Goal: Task Accomplishment & Management: Manage account settings

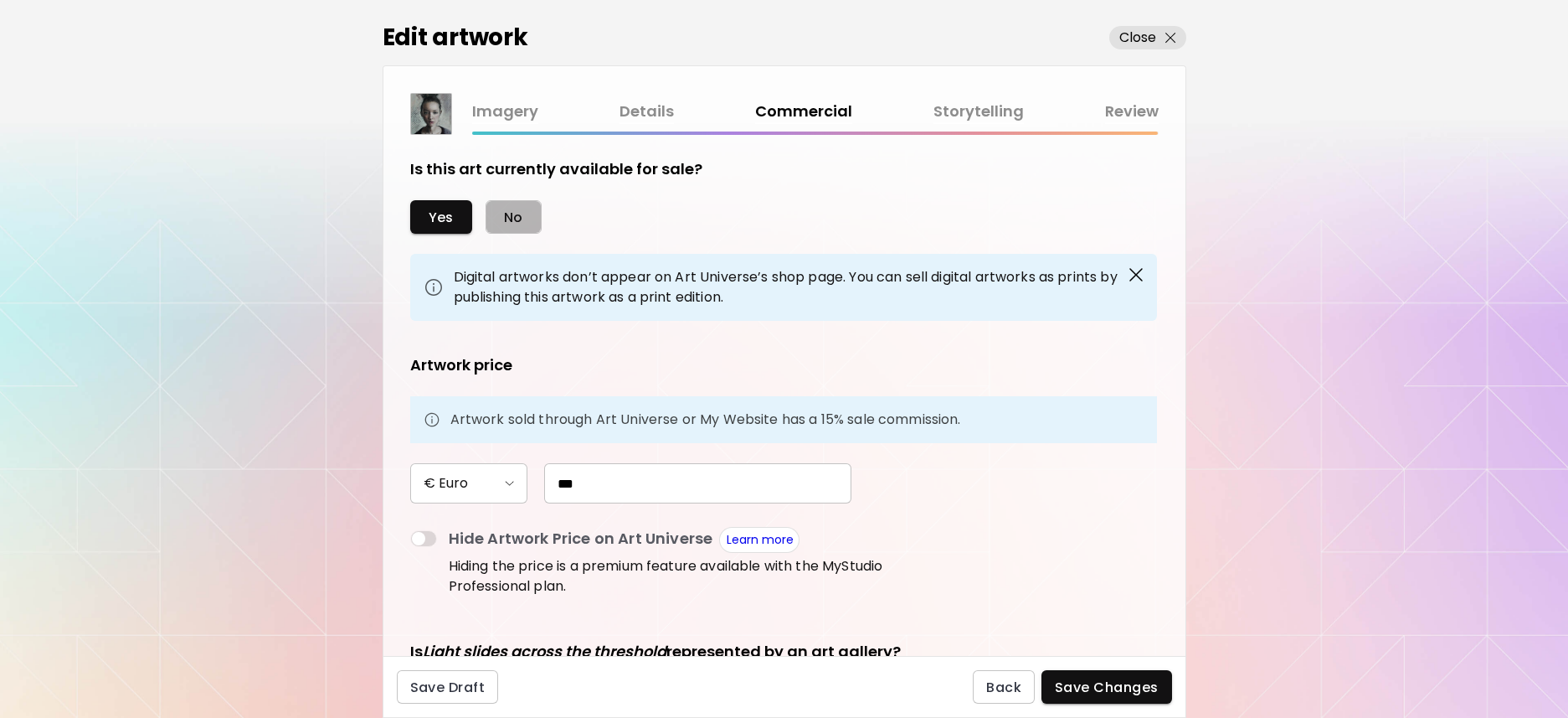
click at [504, 222] on span "No" at bounding box center [514, 217] width 20 height 18
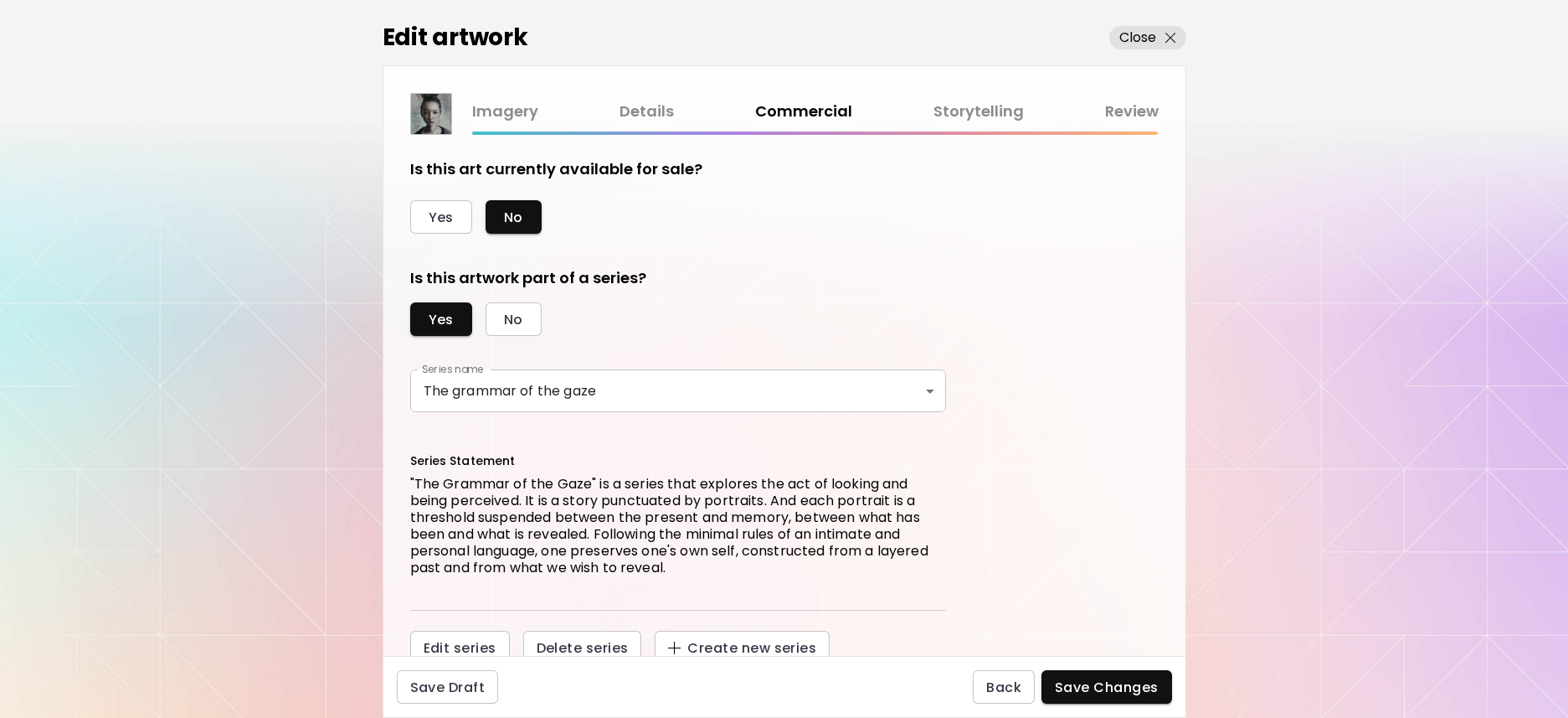
click at [1096, 688] on span "Save Changes" at bounding box center [1107, 687] width 104 height 18
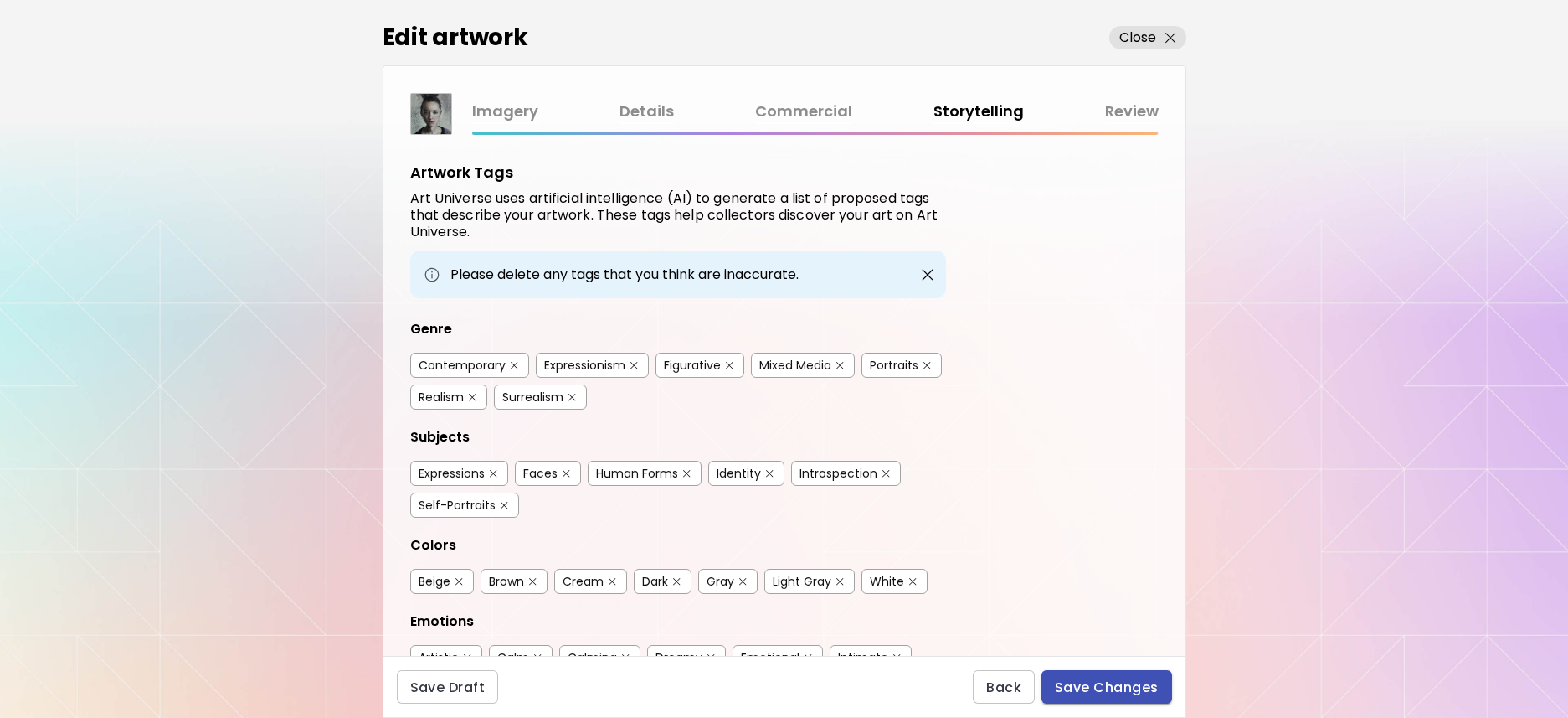
click at [1104, 695] on span "Save Changes" at bounding box center [1107, 687] width 104 height 18
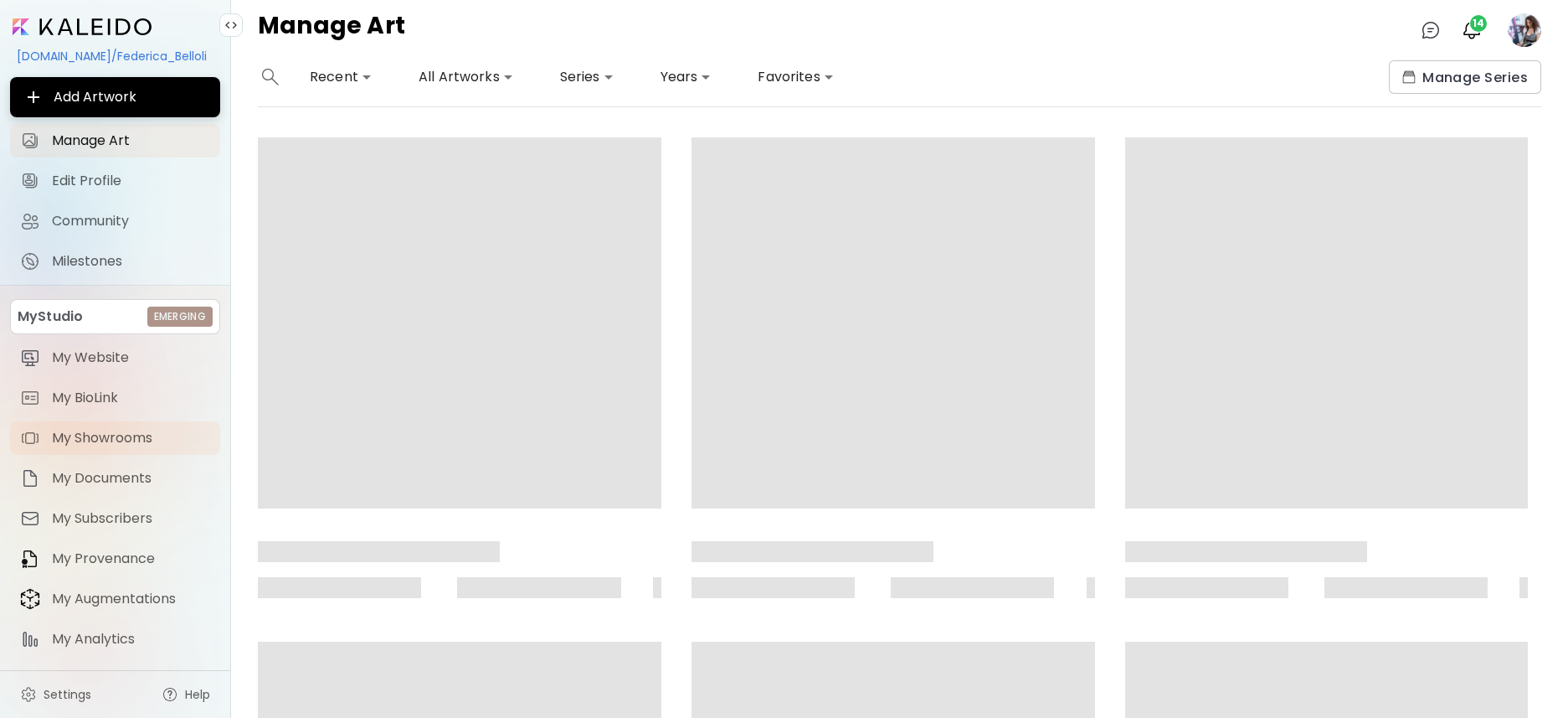
click at [127, 437] on span "My Showrooms" at bounding box center [131, 438] width 159 height 17
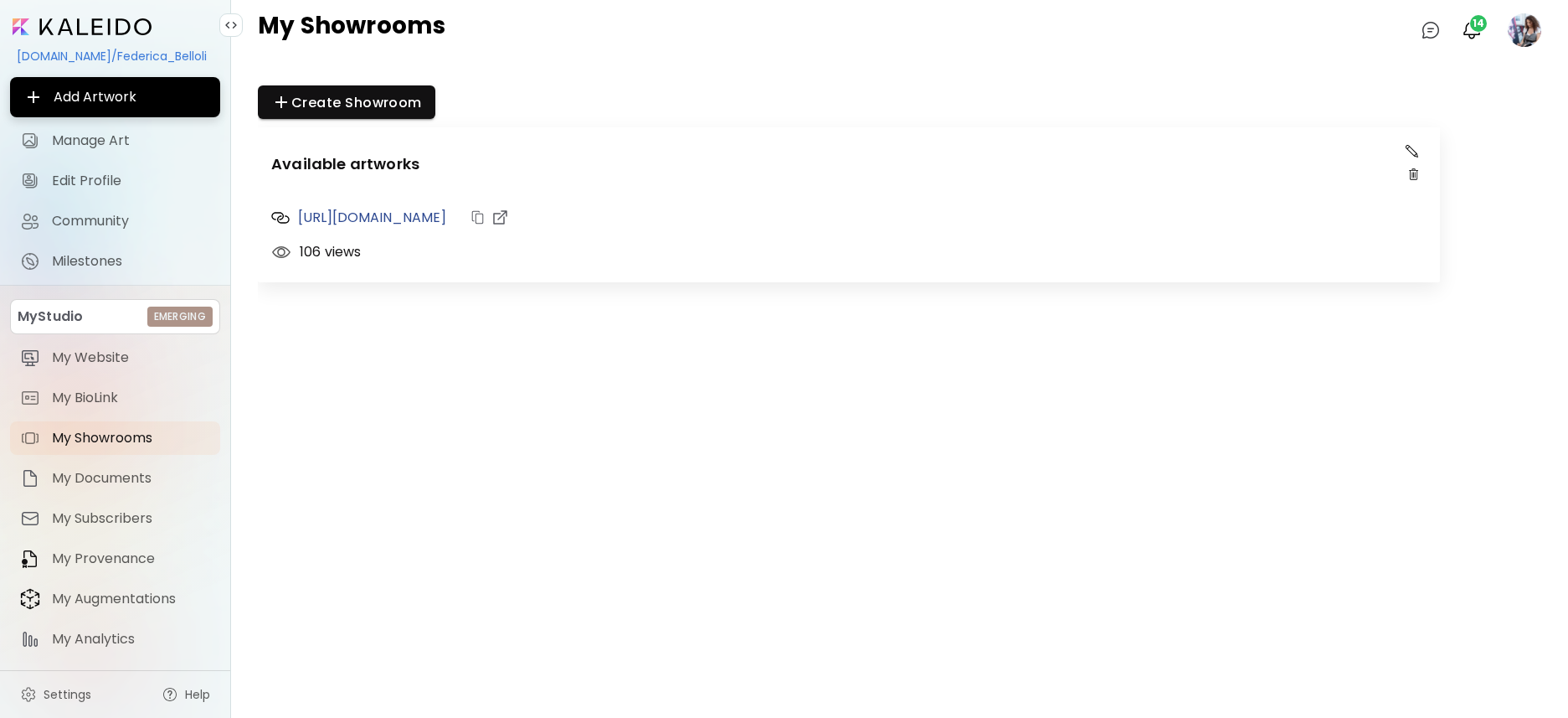
click at [1417, 149] on img "button" at bounding box center [1412, 151] width 13 height 13
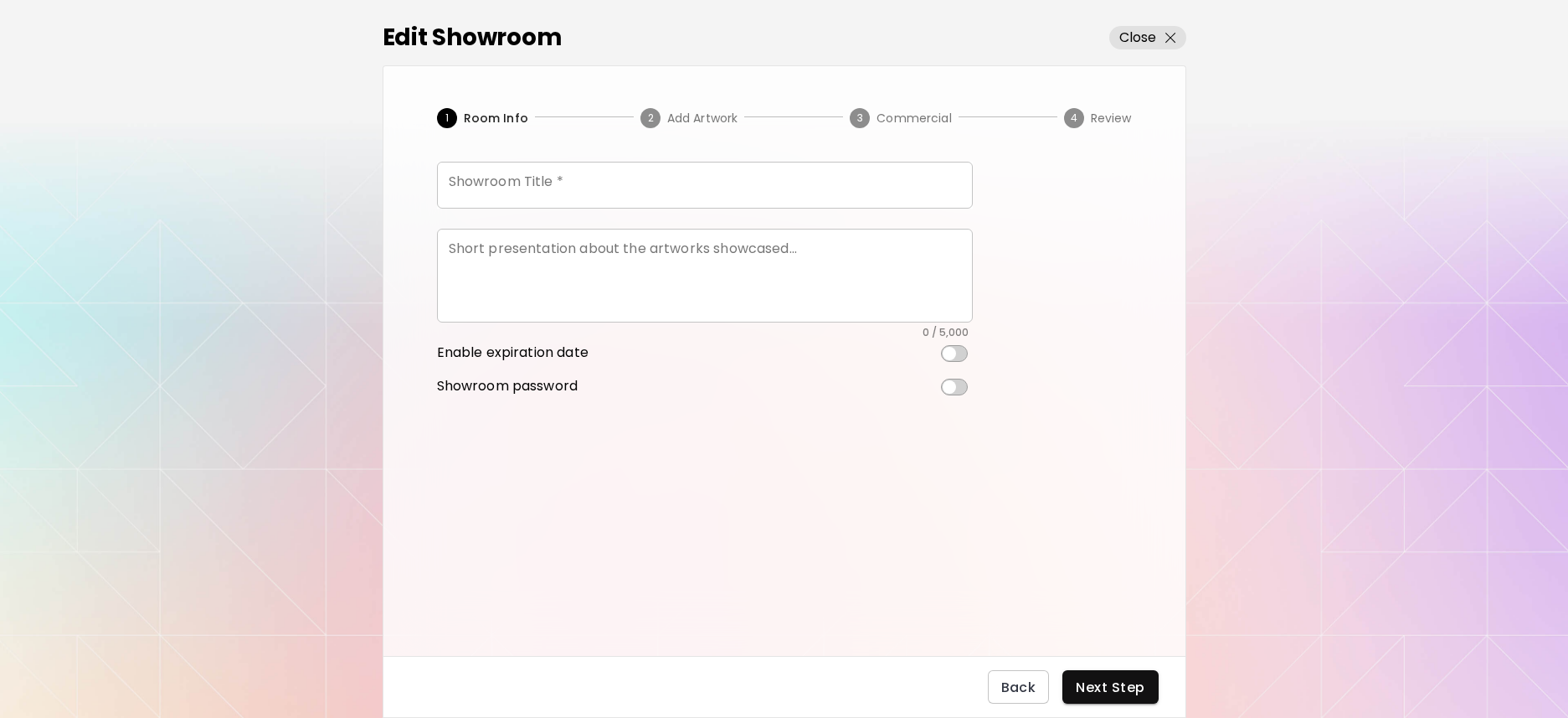
type input "**********"
click at [655, 121] on circle "button" at bounding box center [651, 119] width 20 height 20
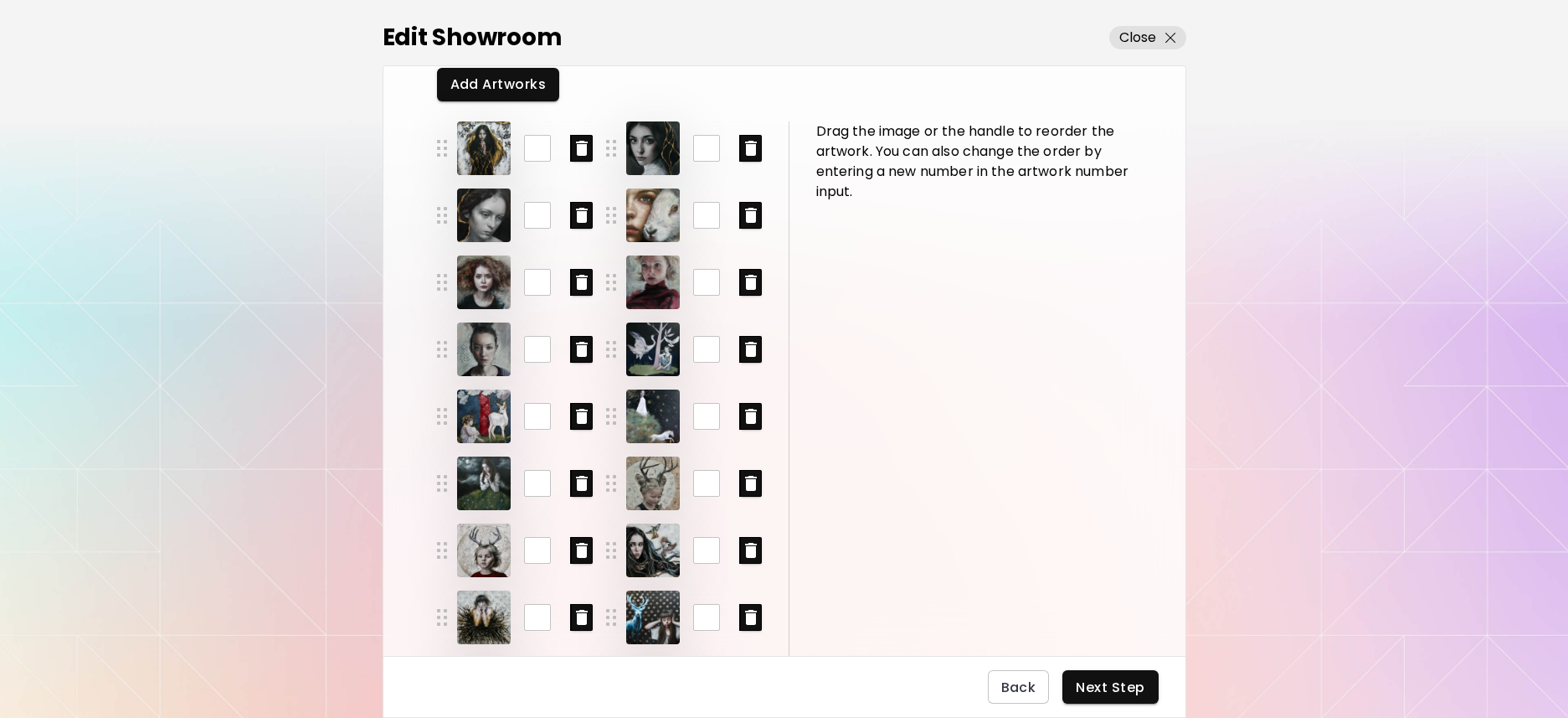
scroll to position [105, 0]
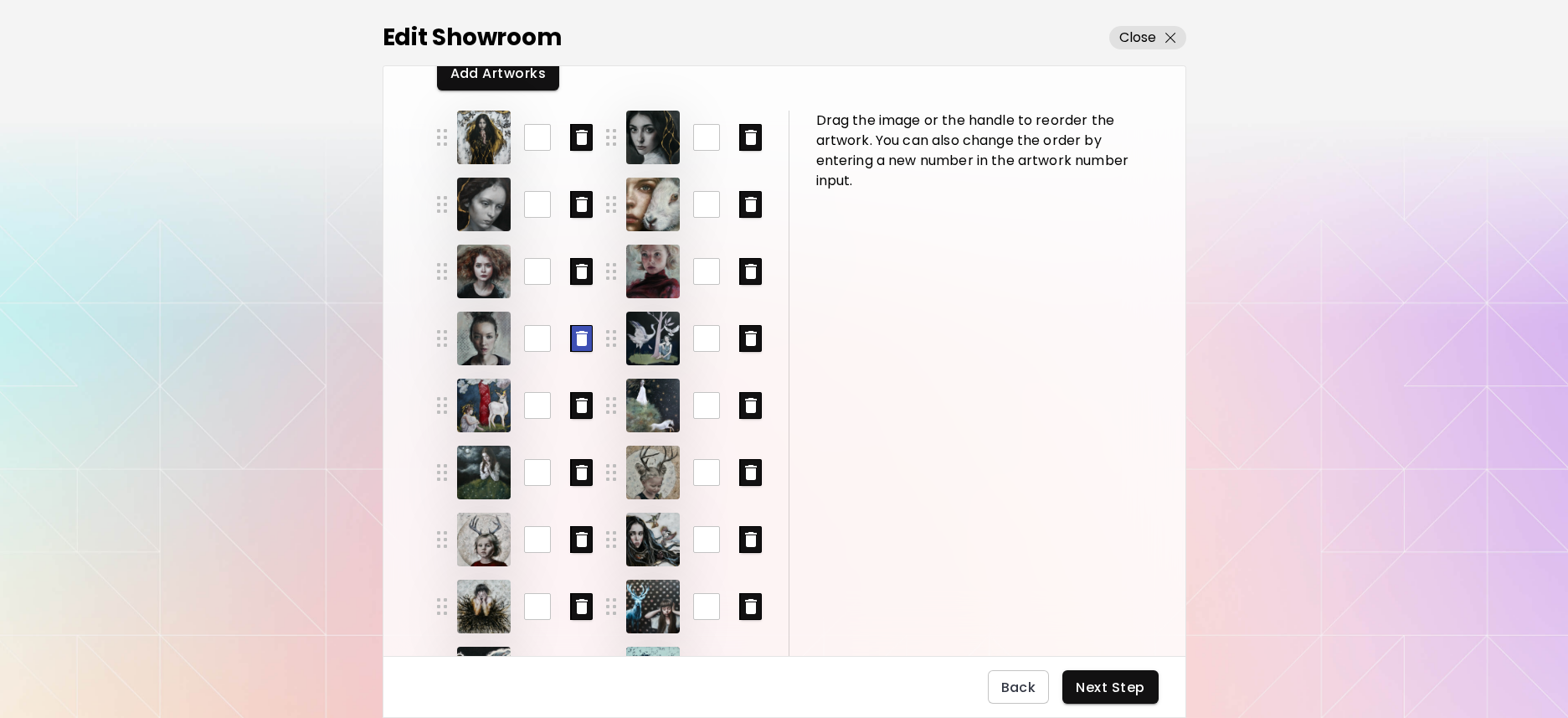
click at [579, 337] on icon "button" at bounding box center [582, 339] width 12 height 15
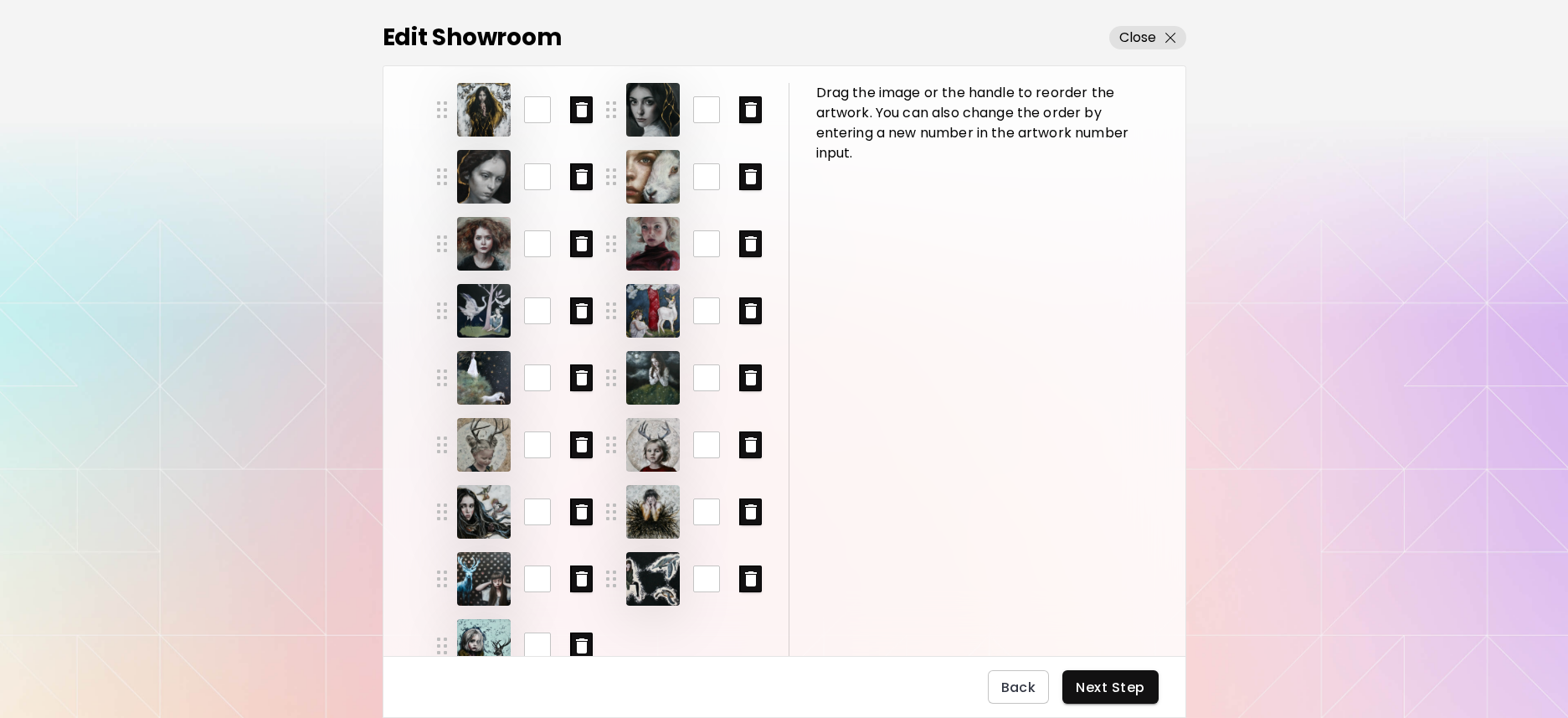
scroll to position [131, 0]
click at [1116, 686] on span "Next Step" at bounding box center [1110, 687] width 69 height 18
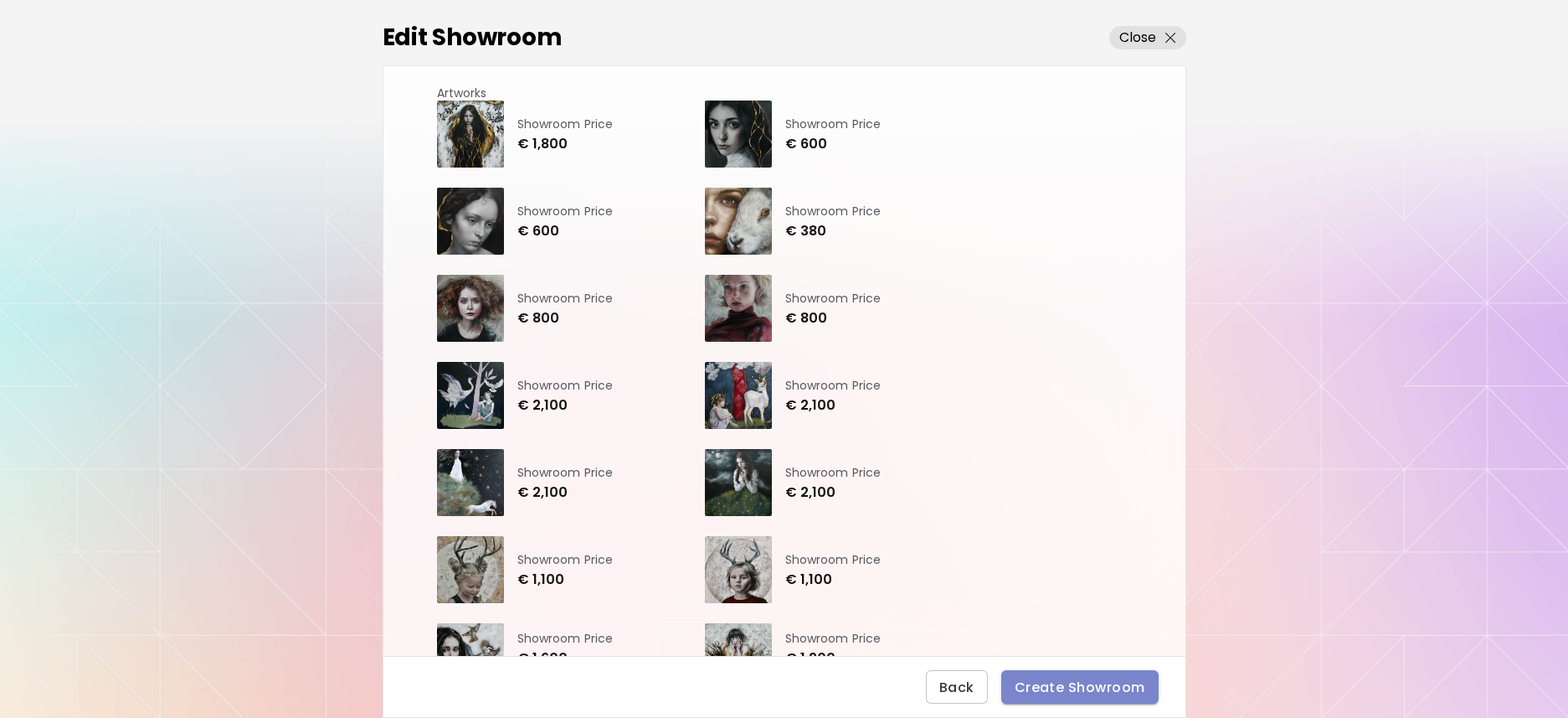
click at [1111, 686] on span "Create Showroom" at bounding box center [1080, 687] width 130 height 18
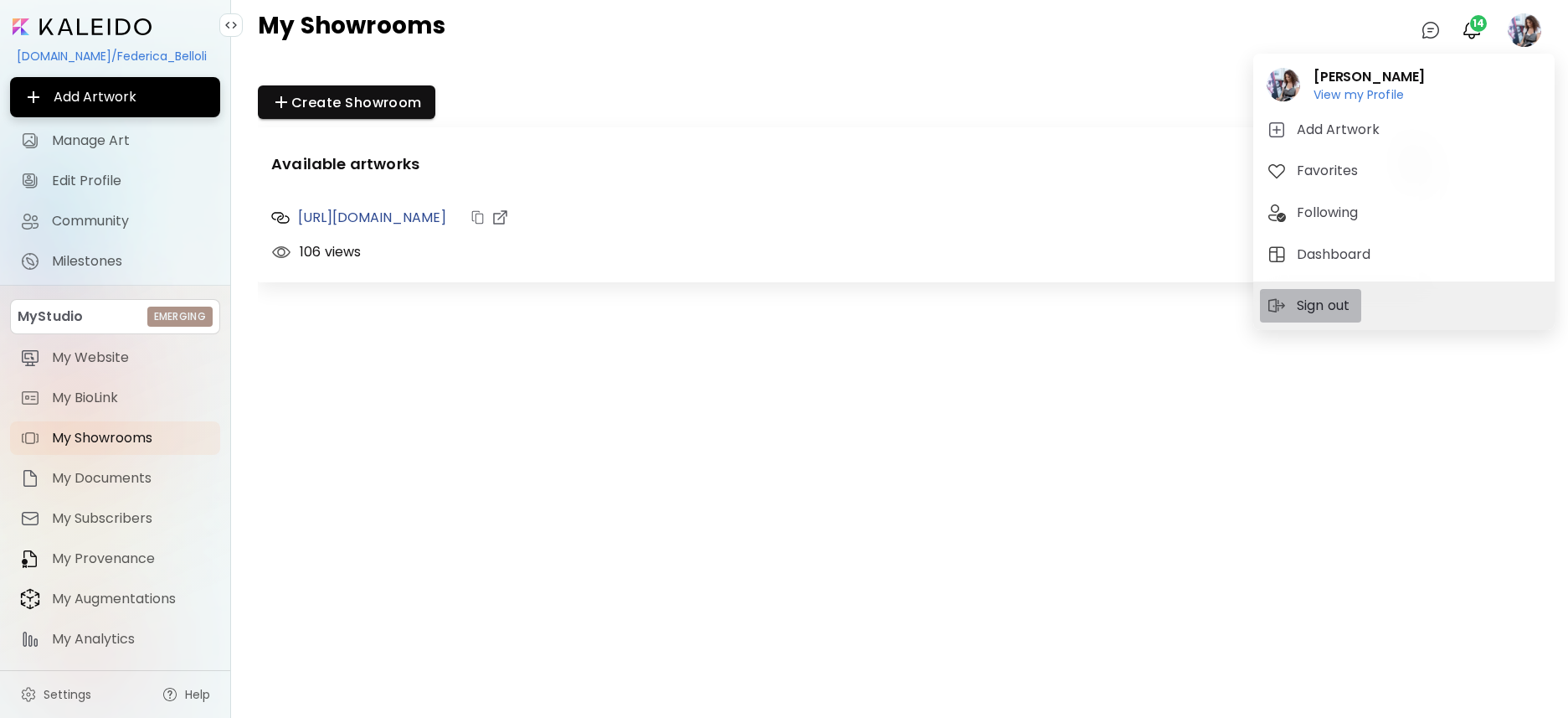
click at [1342, 303] on p "Sign out" at bounding box center [1326, 306] width 58 height 20
